Goal: Task Accomplishment & Management: Use online tool/utility

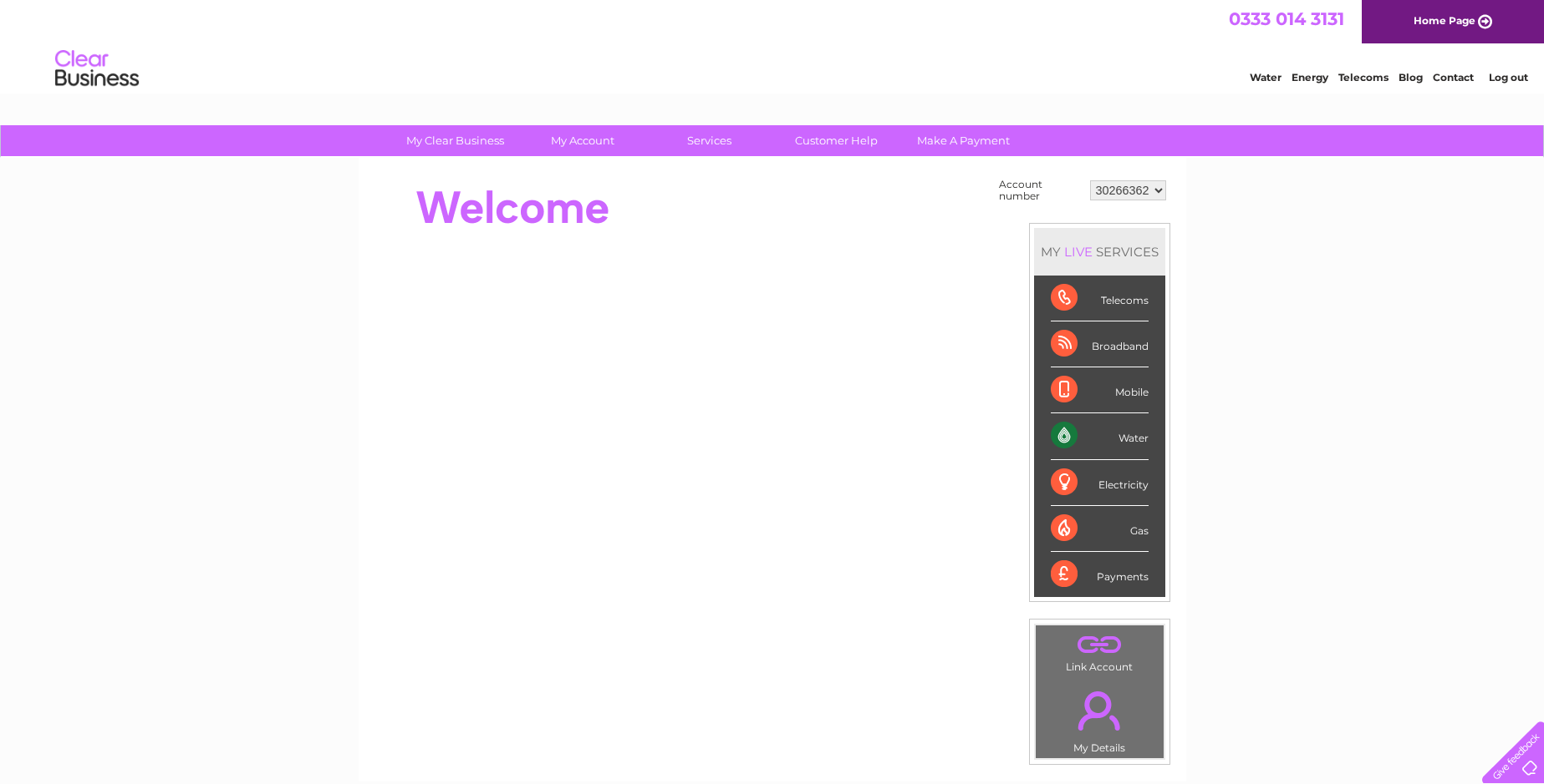
drag, startPoint x: 1103, startPoint y: 195, endPoint x: 1118, endPoint y: 192, distance: 15.3
click at [1103, 195] on select "30266362 30267534 30271198 30307327 30314341 30320023" at bounding box center [1127, 190] width 76 height 20
select select "30320023"
click at [1089, 180] on select "30266362 30267534 30271198 30307327 30314341 30320023" at bounding box center [1127, 190] width 76 height 20
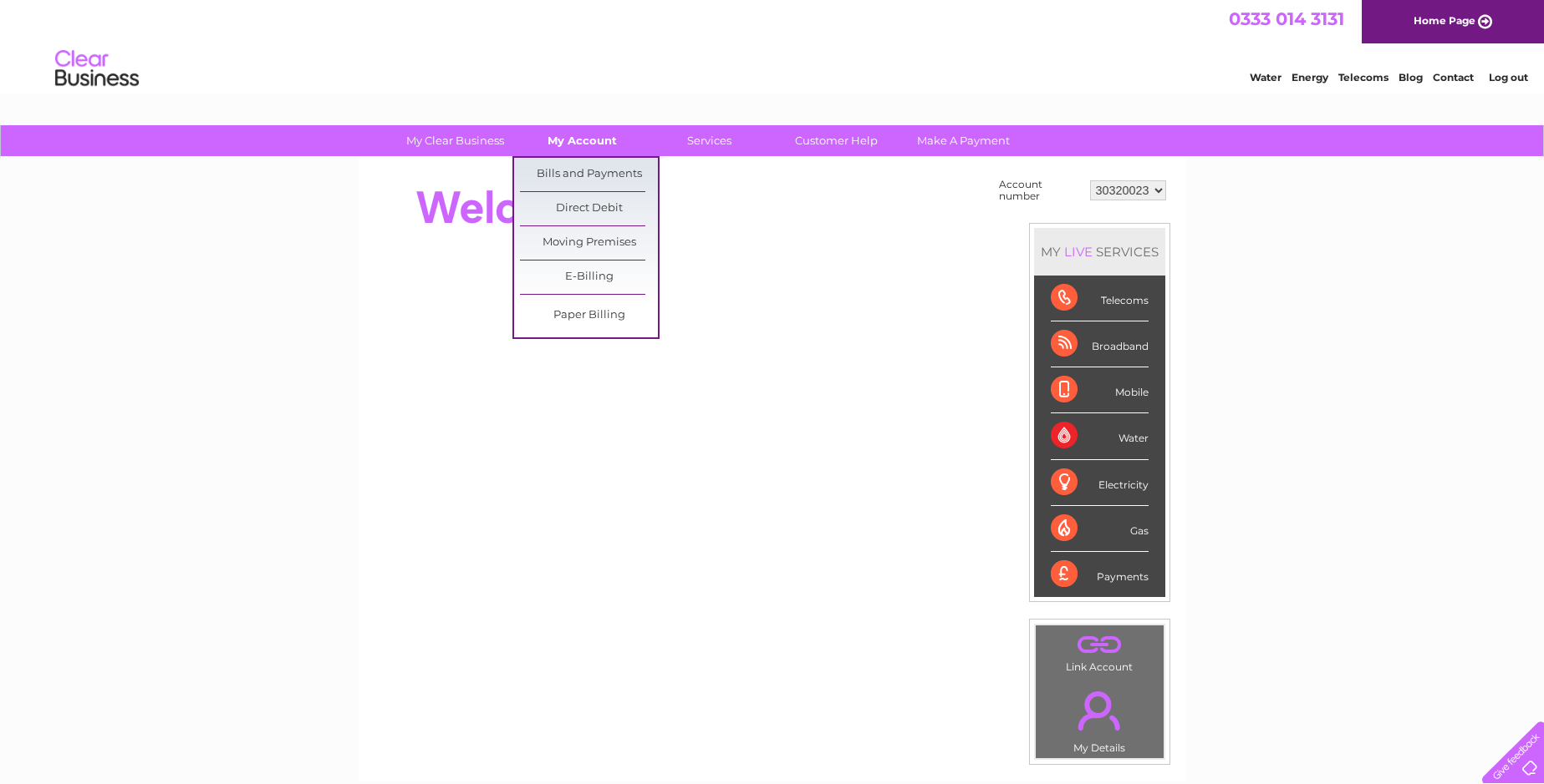
click at [566, 135] on link "My Account" at bounding box center [581, 141] width 138 height 31
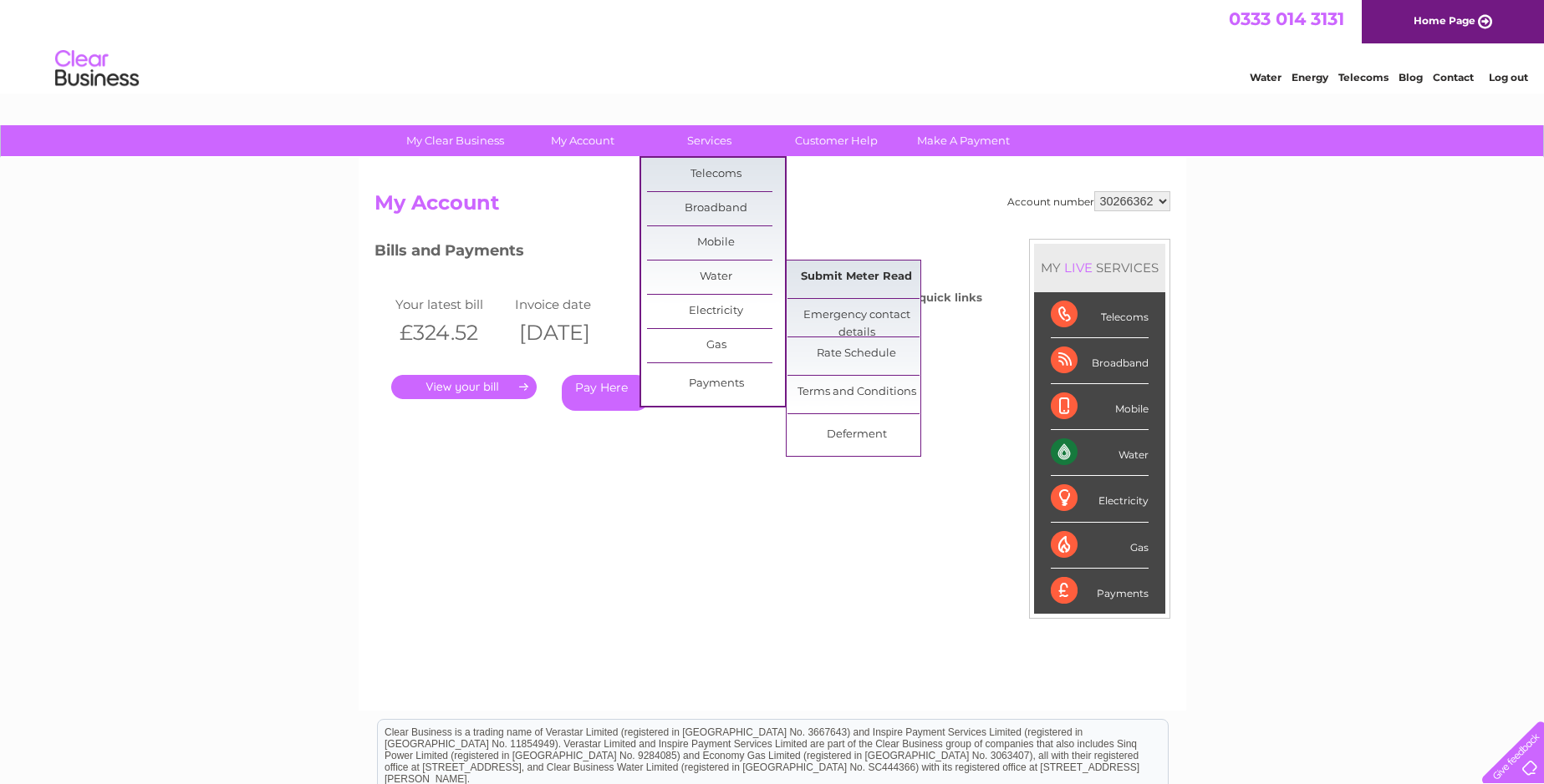
click at [848, 279] on link "Submit Meter Read" at bounding box center [856, 277] width 138 height 34
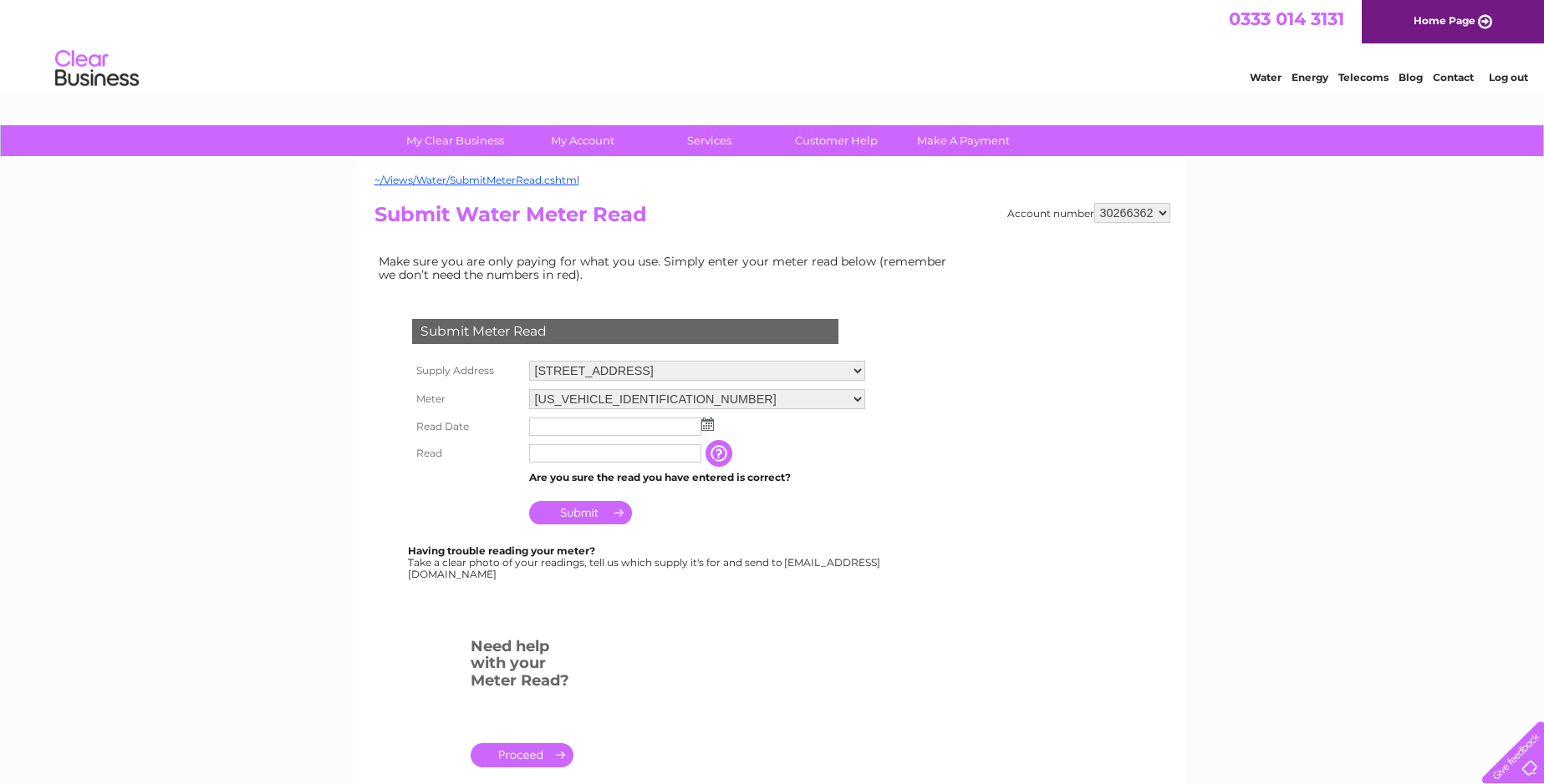
click at [1142, 213] on select "30266362 30267534 30271198 30307327 30314341 30320023" at bounding box center [1132, 213] width 76 height 20
select select "30320023"
click at [1094, 203] on select "30266362 30267534 30271198 30307327 30314341 30320023" at bounding box center [1132, 213] width 76 height 20
